Goal: Find specific page/section: Find specific page/section

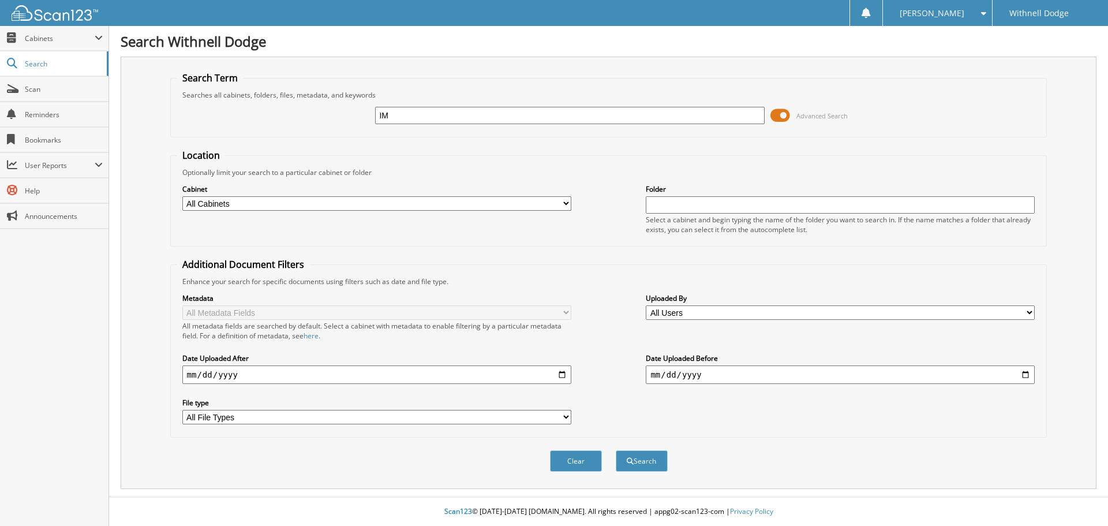
type input "I"
type input "TIMSHEL"
click at [616, 450] on button "Search" at bounding box center [642, 460] width 52 height 21
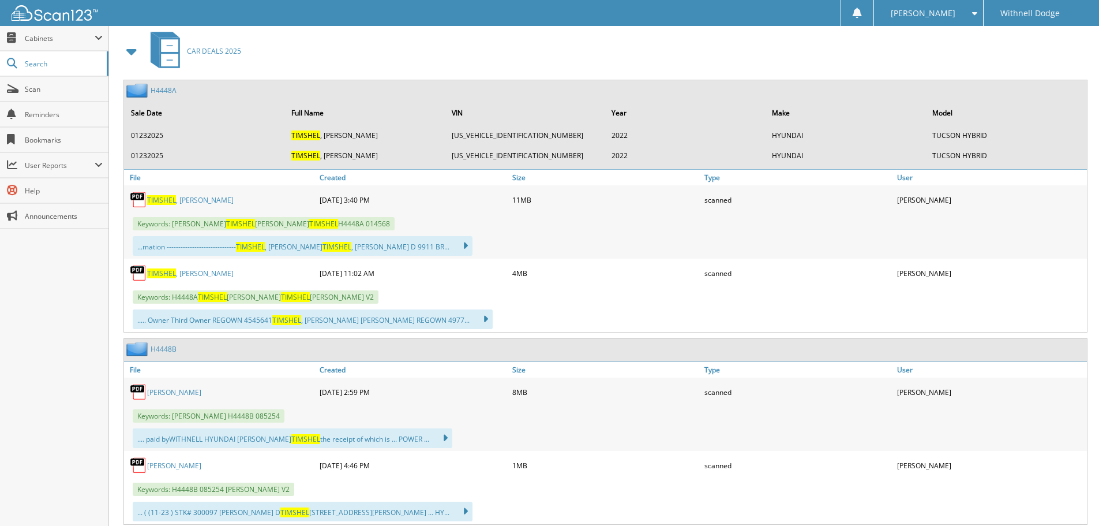
scroll to position [519, 0]
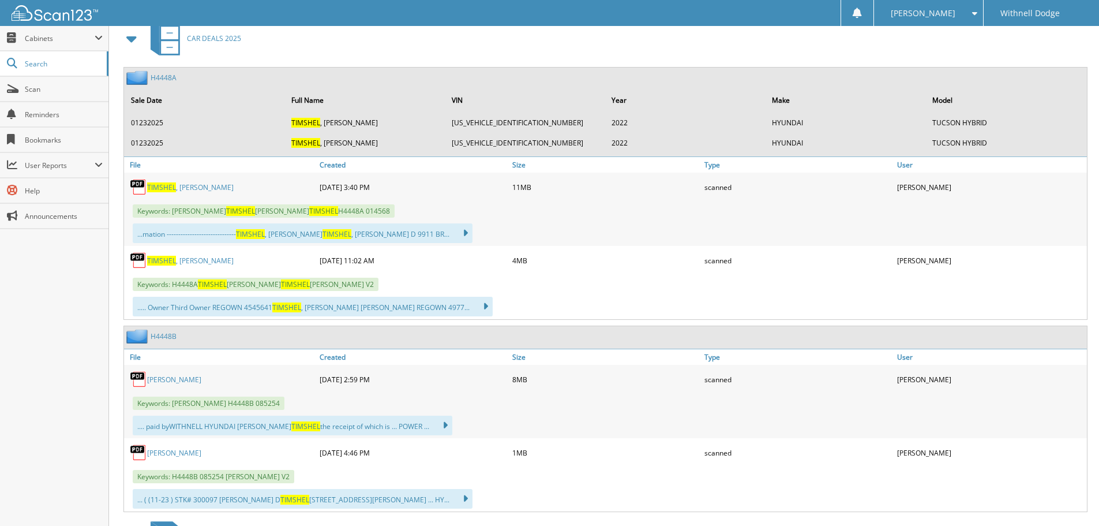
click at [181, 268] on div "[PERSON_NAME]" at bounding box center [220, 260] width 193 height 23
click at [181, 261] on link "[PERSON_NAME]" at bounding box center [190, 261] width 87 height 10
click at [170, 186] on span "TIMSHEL" at bounding box center [161, 187] width 29 height 10
click at [196, 184] on link "TIMSHEL , JEFFREY" at bounding box center [190, 187] width 87 height 10
